Goal: Task Accomplishment & Management: Use online tool/utility

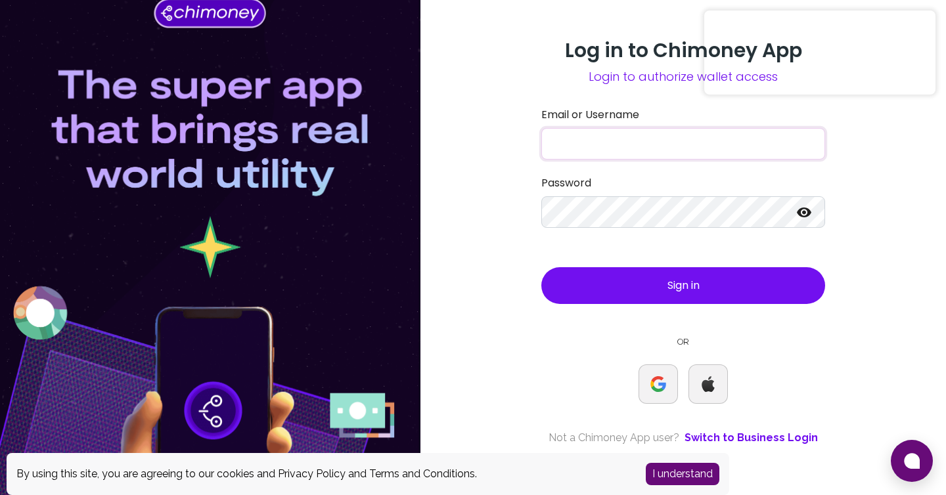
click at [474, 210] on div "Log in to Chimoney App Login to authorize wallet access Email or Username Passw…" at bounding box center [683, 247] width 526 height 495
click at [625, 166] on form "Email or Username Password Sign in" at bounding box center [683, 205] width 284 height 197
click at [581, 158] on input "Email or Username" at bounding box center [683, 144] width 284 height 32
click at [587, 147] on input "Email or Username" at bounding box center [683, 144] width 284 height 32
paste input "hammed+301@chimoney.io"
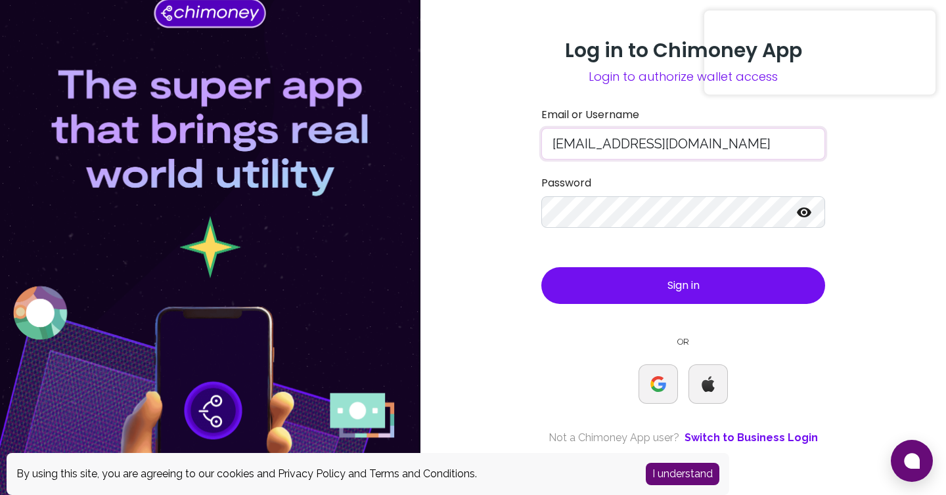
type input "hammed+301@chimoney.io"
click at [605, 271] on button "Sign in" at bounding box center [683, 285] width 284 height 37
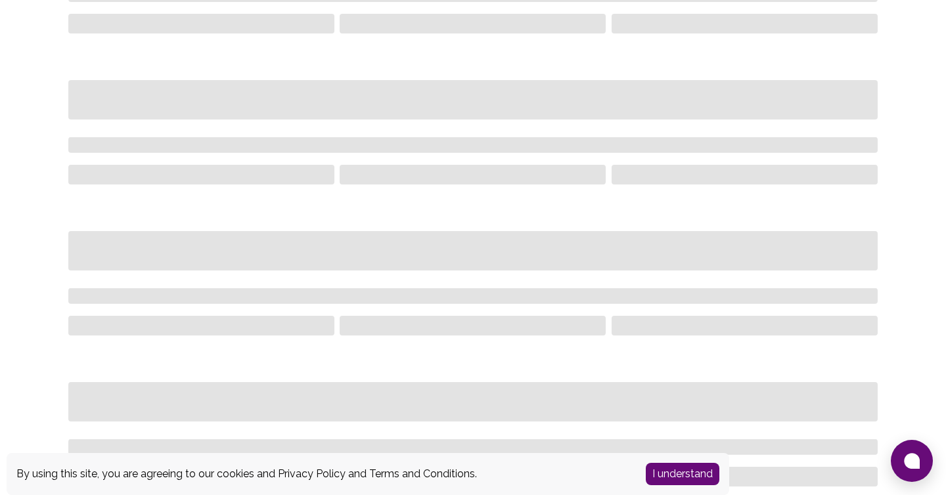
click at [687, 478] on button "I understand" at bounding box center [683, 474] width 74 height 22
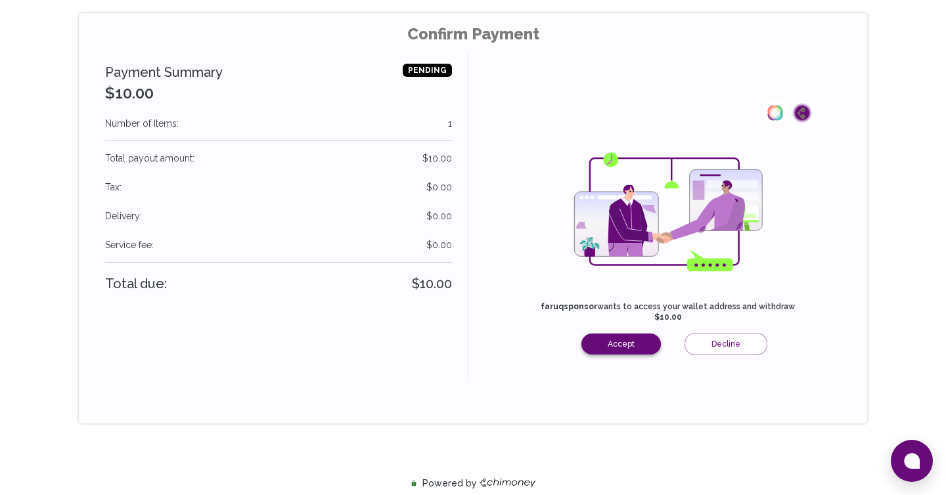
click at [626, 351] on button "Accept" at bounding box center [620, 344] width 79 height 21
